Goal: Task Accomplishment & Management: Use online tool/utility

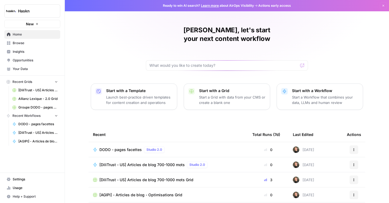
click at [13, 43] on span "Browse" at bounding box center [35, 43] width 45 height 5
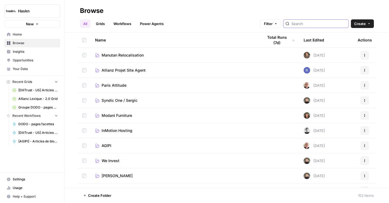
click at [319, 24] on input "search" at bounding box center [318, 23] width 55 height 5
type input "allianz"
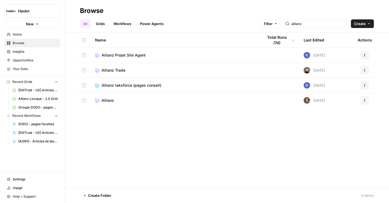
click at [109, 100] on span "Allianz" at bounding box center [107, 100] width 12 height 5
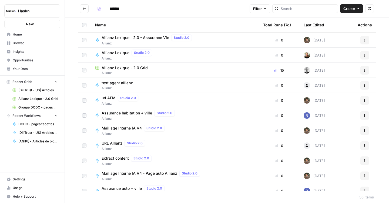
click at [123, 66] on span "Allianz Lexique - 2.0 Grid" at bounding box center [124, 67] width 46 height 5
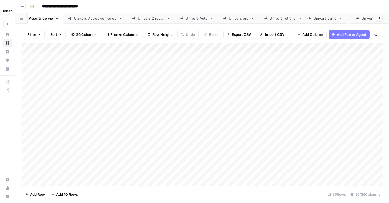
drag, startPoint x: 352, startPoint y: 22, endPoint x: 314, endPoint y: 23, distance: 38.1
click at [314, 23] on div "Assurance vie Univers Autres véhicules Univers 2 roues Univers Auto Univers pro…" at bounding box center [201, 18] width 373 height 11
click at [345, 16] on div "Univers habitation" at bounding box center [347, 18] width 31 height 5
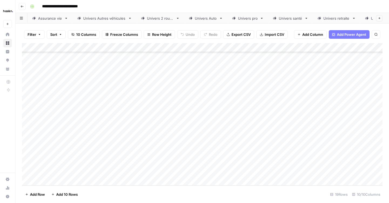
drag, startPoint x: 166, startPoint y: 150, endPoint x: 171, endPoint y: 203, distance: 53.7
click at [171, 203] on div "Filter Sort 10 Columns Freeze Columns Row Height Undo Redo Export CSV Import CS…" at bounding box center [201, 114] width 373 height 180
click at [58, 185] on div "Add Column" at bounding box center [202, 114] width 360 height 143
click at [60, 182] on div "Add Column" at bounding box center [202, 114] width 360 height 143
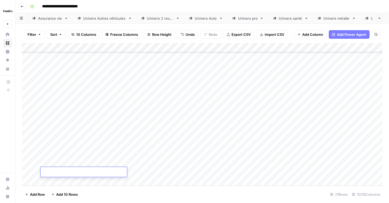
click at [70, 165] on div "Add Column" at bounding box center [202, 114] width 360 height 143
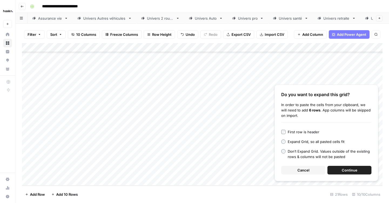
click at [351, 169] on span "Continue" at bounding box center [349, 170] width 16 height 5
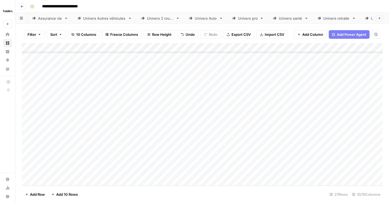
click at [220, 107] on div "Add Column" at bounding box center [202, 114] width 360 height 143
click at [324, 107] on div "Add Column" at bounding box center [202, 114] width 360 height 143
click at [324, 117] on div "Add Column" at bounding box center [202, 114] width 360 height 143
click at [317, 126] on div "Add Column" at bounding box center [202, 114] width 360 height 143
click at [318, 134] on div "Add Column" at bounding box center [202, 114] width 360 height 143
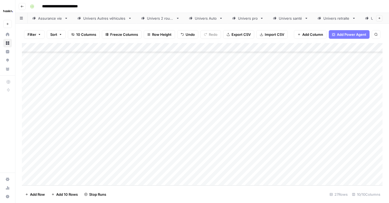
click at [322, 143] on div "Add Column" at bounding box center [202, 114] width 360 height 143
click at [324, 150] on div "Add Column" at bounding box center [202, 114] width 360 height 143
click at [327, 164] on div "Add Column" at bounding box center [202, 114] width 360 height 143
click at [327, 169] on div "Add Column" at bounding box center [202, 114] width 360 height 143
